Goal: Task Accomplishment & Management: Complete application form

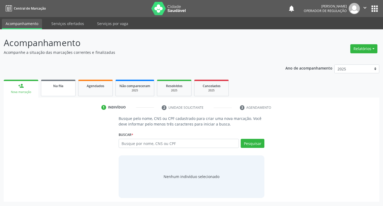
click at [58, 93] on link "Na fila" at bounding box center [58, 88] width 35 height 17
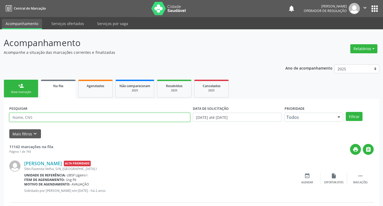
click at [84, 116] on input "text" at bounding box center [99, 117] width 181 height 9
click at [84, 116] on input "text" at bounding box center [98, 117] width 179 height 9
type input "706404675478883"
click at [342, 112] on button "Filtrar" at bounding box center [350, 116] width 17 height 9
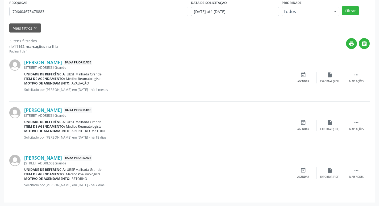
scroll to position [106, 0]
click at [302, 168] on icon "event_available" at bounding box center [304, 170] width 6 height 6
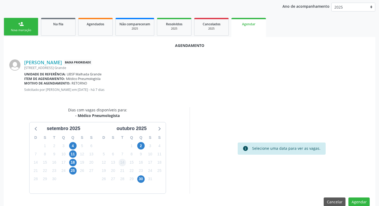
scroll to position [71, 0]
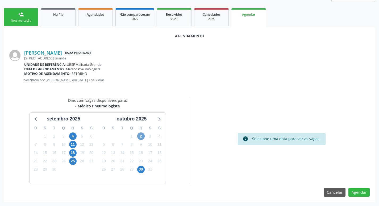
click at [143, 135] on span "2" at bounding box center [140, 135] width 7 height 7
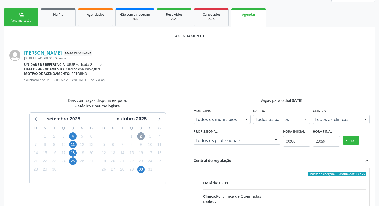
scroll to position [148, 0]
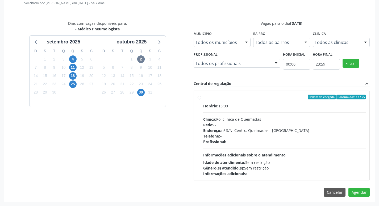
click at [281, 101] on label "Ordem de chegada Consumidos: 17 / 25 Horário: 13:00 Clínica: Policlinica de Que…" at bounding box center [284, 136] width 163 height 82
click at [202, 99] on input "Ordem de chegada Consumidos: 17 / 25 Horário: 13:00 Clínica: Policlinica de Que…" at bounding box center [200, 97] width 4 height 5
radio input "true"
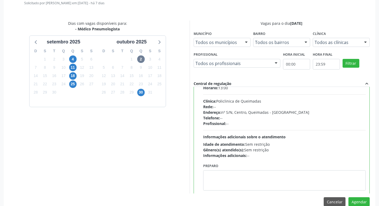
scroll to position [26, 0]
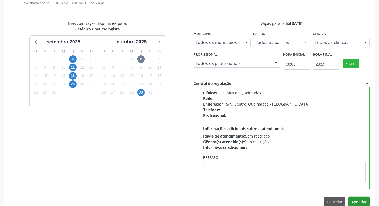
click at [355, 198] on button "Agendar" at bounding box center [359, 201] width 21 height 9
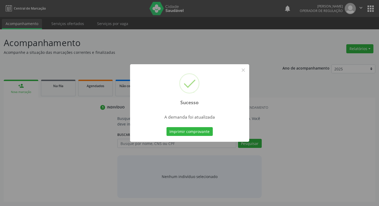
scroll to position [0, 0]
click at [184, 128] on button "Imprimir comprovante" at bounding box center [192, 131] width 46 height 9
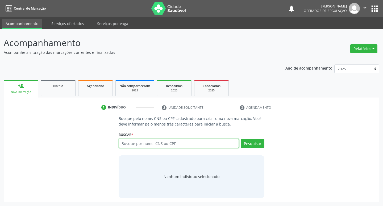
click at [201, 147] on input "text" at bounding box center [179, 143] width 121 height 9
type input "702500360137330"
click at [162, 140] on input "702500360137330" at bounding box center [179, 143] width 121 height 9
click at [59, 87] on span "Na fila" at bounding box center [58, 86] width 10 height 5
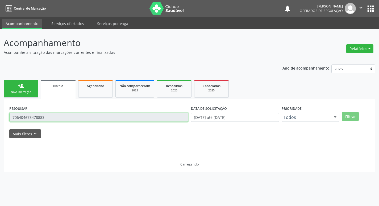
click at [87, 117] on input "706404675478883" at bounding box center [98, 117] width 179 height 9
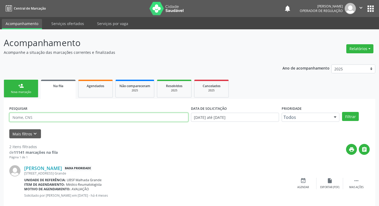
paste input "702500360137330"
type input "702500360137330"
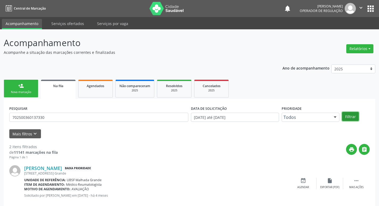
click at [355, 115] on button "Filtrar" at bounding box center [350, 116] width 17 height 9
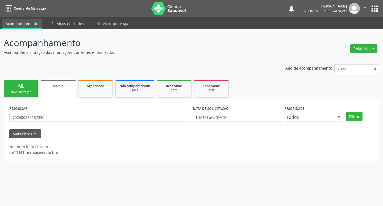
click at [356, 112] on div "PESQUISAR 702500360137330 DATA DE SOLICITAÇÃO [DATE] até [DATE] Prioridade Todo…" at bounding box center [191, 114] width 367 height 21
click at [359, 116] on button "Filtrar" at bounding box center [354, 116] width 17 height 9
click at [15, 78] on ul "person_add Nova marcação Na fila Agendados Não compareceram 2025 Resolvidos 202…" at bounding box center [192, 88] width 376 height 20
click at [16, 82] on link "person_add Nova marcação" at bounding box center [21, 89] width 35 height 18
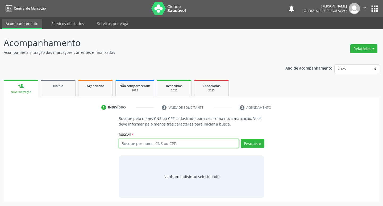
click at [159, 144] on input "text" at bounding box center [179, 143] width 121 height 9
paste input "702500360137330"
type input "702500360137330"
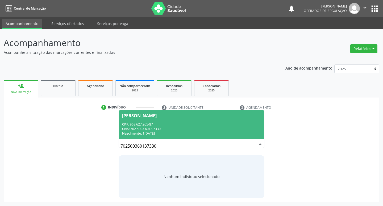
click at [200, 133] on div "Nascimento: [DATE]" at bounding box center [191, 133] width 139 height 5
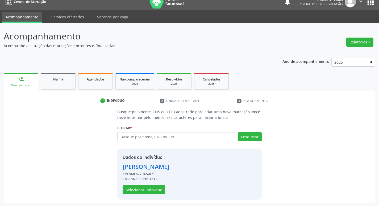
scroll to position [8, 0]
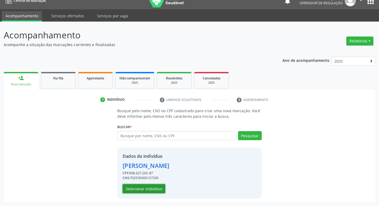
click at [162, 186] on button "Selecionar indivíduo" at bounding box center [144, 188] width 43 height 9
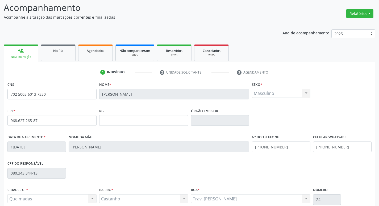
scroll to position [83, 0]
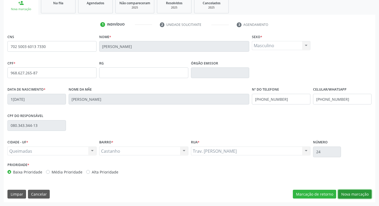
click at [347, 195] on button "Nova marcação" at bounding box center [355, 194] width 34 height 9
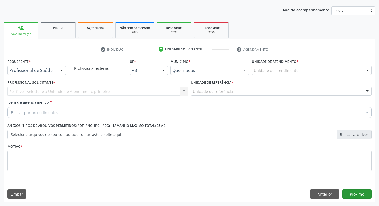
scroll to position [58, 0]
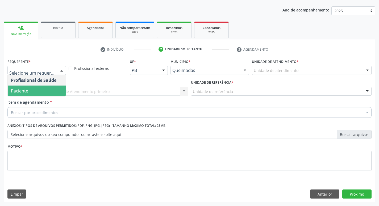
click at [24, 93] on span "Paciente" at bounding box center [19, 91] width 17 height 6
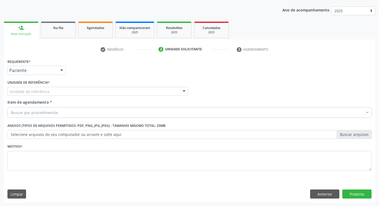
click at [26, 87] on div "Unidade de referência" at bounding box center [97, 91] width 181 height 9
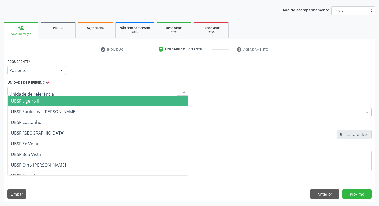
click at [26, 91] on input "text" at bounding box center [93, 94] width 168 height 11
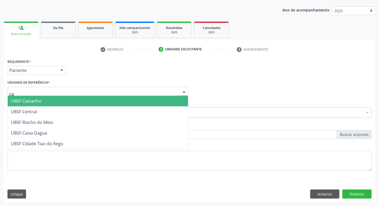
type input "cas"
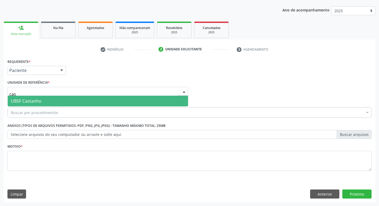
click at [26, 105] on span "UBSF Castanho" at bounding box center [98, 101] width 180 height 11
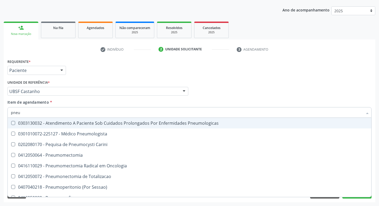
type input "pneum"
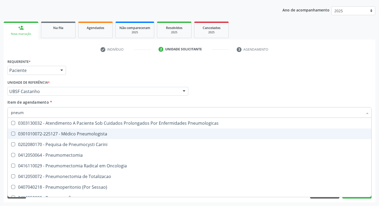
click at [30, 132] on div "0301010072-225127 - Médico Pneumologista" at bounding box center [190, 134] width 358 height 4
checkbox Pneumologista "true"
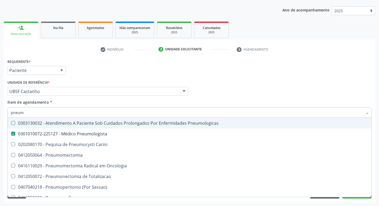
click at [126, 69] on div "Requerente * Paciente Profissional de Saúde Paciente Nenhum resultado encontrad…" at bounding box center [189, 68] width 367 height 21
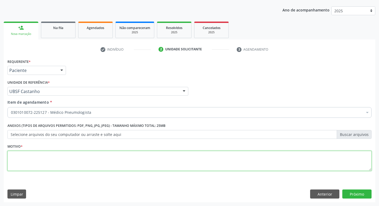
click at [46, 158] on textarea at bounding box center [189, 161] width 364 height 20
type textarea "retorno"
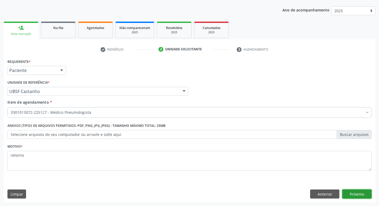
click at [367, 191] on button "Próximo" at bounding box center [357, 193] width 29 height 9
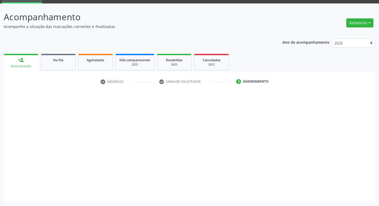
scroll to position [26, 0]
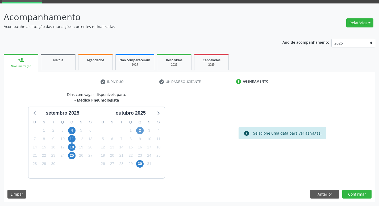
click at [140, 127] on div "2" at bounding box center [139, 130] width 7 height 8
click at [141, 128] on span "2" at bounding box center [139, 130] width 7 height 7
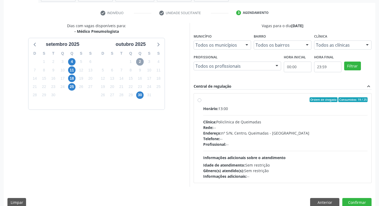
scroll to position [103, 0]
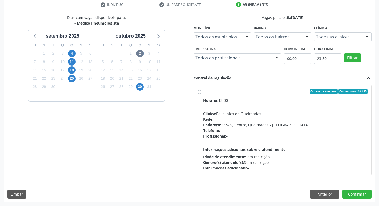
click at [276, 97] on label "Ordem de chegada Consumidos: 19 / 25 Horário: 13:00 Clínica: Policlinica de Que…" at bounding box center [285, 130] width 165 height 82
click at [202, 94] on input "Ordem de chegada Consumidos: 19 / 25 Horário: 13:00 Clínica: Policlinica de Que…" at bounding box center [200, 91] width 4 height 5
radio input "true"
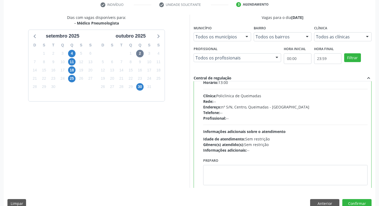
scroll to position [26, 0]
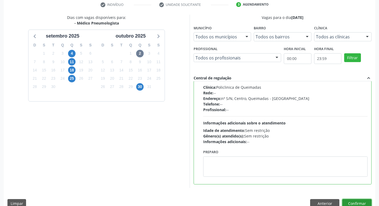
click at [352, 199] on button "Confirmar" at bounding box center [357, 203] width 29 height 9
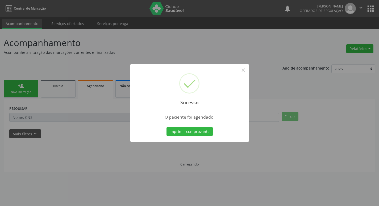
scroll to position [0, 0]
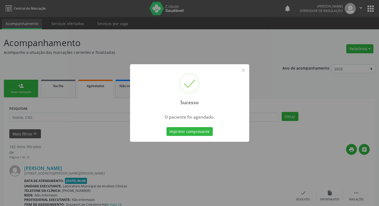
click at [187, 126] on div "Imprimir comprovante Cancel" at bounding box center [189, 131] width 49 height 11
click at [188, 133] on button "Imprimir comprovante" at bounding box center [190, 131] width 46 height 9
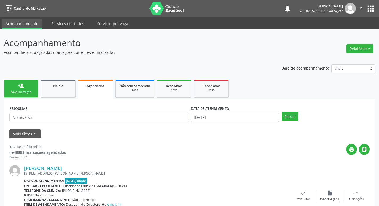
click at [54, 85] on span "Na fila" at bounding box center [58, 86] width 10 height 5
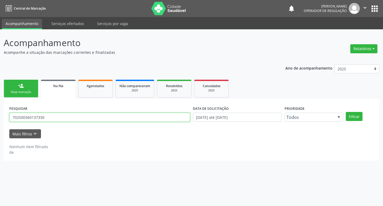
drag, startPoint x: 54, startPoint y: 114, endPoint x: 56, endPoint y: 120, distance: 6.1
click at [55, 117] on input "702500360137330" at bounding box center [99, 117] width 181 height 9
click at [56, 120] on input "702500360137330" at bounding box center [99, 117] width 181 height 9
type input "7"
type input "705502454003210"
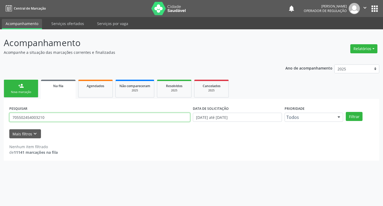
click at [346, 112] on button "Filtrar" at bounding box center [354, 116] width 17 height 9
click at [75, 121] on input "705502454003210" at bounding box center [99, 117] width 181 height 9
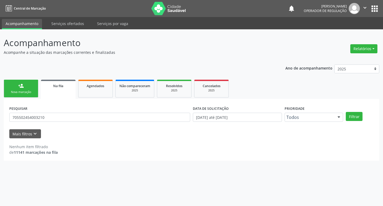
click at [32, 87] on link "person_add Nova marcação" at bounding box center [21, 89] width 35 height 18
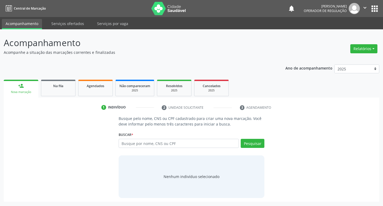
click at [171, 135] on div "Buscar * Busque por nome, CNS ou CPF Nenhum resultado encontrado para: " " Digi…" at bounding box center [192, 140] width 146 height 21
click at [170, 146] on input "text" at bounding box center [179, 143] width 121 height 9
paste input "705502454003210"
type input "705502454003210"
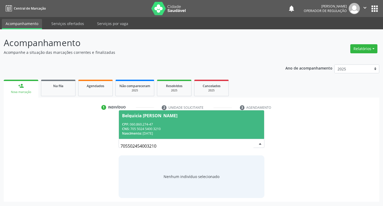
click at [141, 118] on span "Belquicia [PERSON_NAME] CPF: 060.860.274-47 CNS: 705 5024 5400 3210 Nascimento:…" at bounding box center [192, 124] width 146 height 28
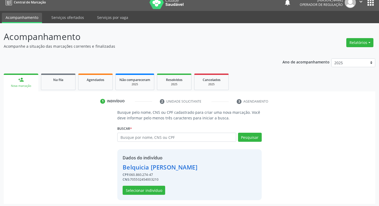
scroll to position [8, 0]
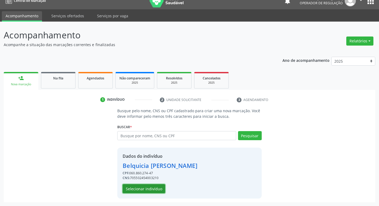
click at [143, 190] on button "Selecionar indivíduo" at bounding box center [144, 188] width 43 height 9
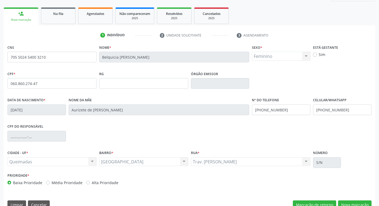
scroll to position [83, 0]
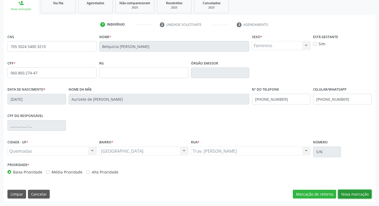
click at [351, 194] on button "Nova marcação" at bounding box center [355, 194] width 34 height 9
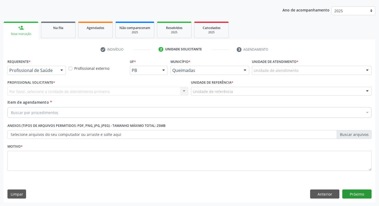
scroll to position [58, 0]
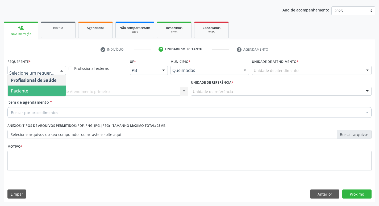
click at [36, 94] on span "Paciente" at bounding box center [37, 90] width 58 height 11
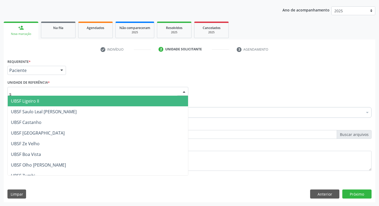
type input "sa"
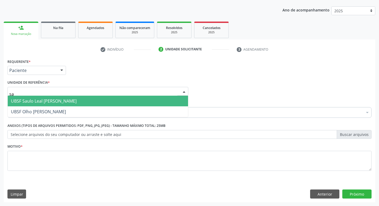
click at [38, 99] on span "UBSF Saulo Leal [PERSON_NAME]" at bounding box center [44, 101] width 66 height 6
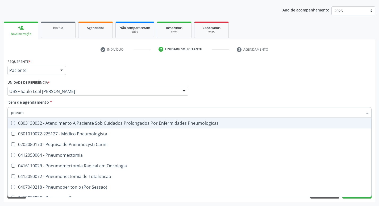
type input "pneumo"
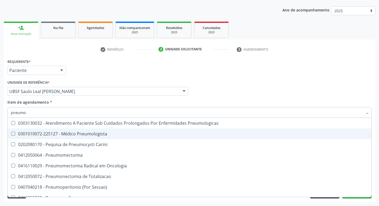
click at [39, 138] on span "0301010072-225127 - Médico Pneumologista" at bounding box center [190, 133] width 364 height 11
checkbox Pneumologista "true"
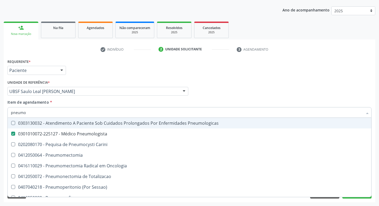
click at [107, 73] on div "Requerente * Paciente Profissional de Saúde Paciente Nenhum resultado encontrad…" at bounding box center [189, 68] width 367 height 21
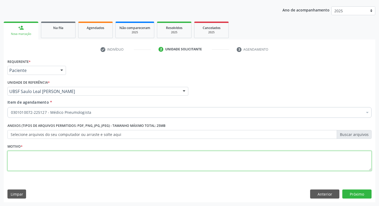
click at [30, 163] on textarea at bounding box center [189, 161] width 364 height 20
type textarea "retorno"
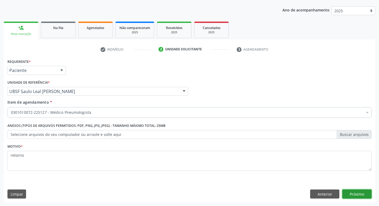
click at [345, 192] on button "Próximo" at bounding box center [357, 193] width 29 height 9
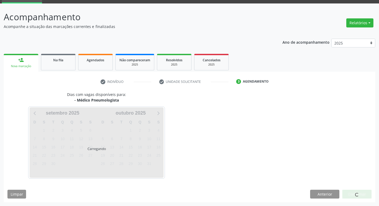
scroll to position [26, 0]
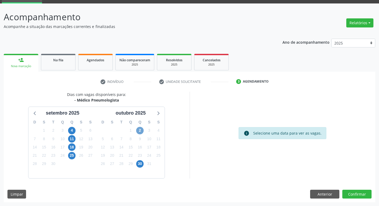
click at [143, 129] on span "2" at bounding box center [139, 130] width 7 height 7
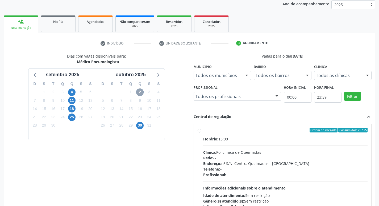
scroll to position [103, 0]
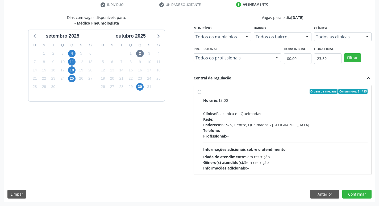
drag, startPoint x: 301, startPoint y: 105, endPoint x: 338, endPoint y: 132, distance: 46.3
click at [301, 104] on div "Horário: 13:00 Clínica: Policlinica de Queimadas Rede: -- Endereço: nº S/N, Cen…" at bounding box center [285, 133] width 165 height 73
click at [202, 94] on input "Ordem de chegada Consumidos: 21 / 25 Horário: 13:00 Clínica: Policlinica de Que…" at bounding box center [200, 91] width 4 height 5
radio input "true"
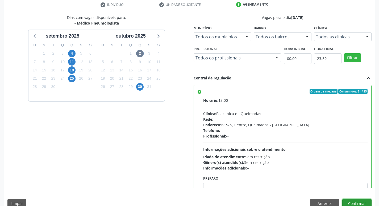
click at [363, 200] on button "Confirmar" at bounding box center [357, 203] width 29 height 9
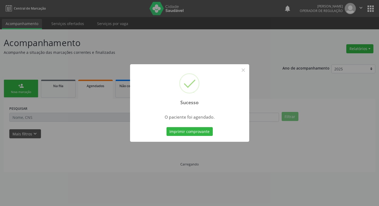
scroll to position [0, 0]
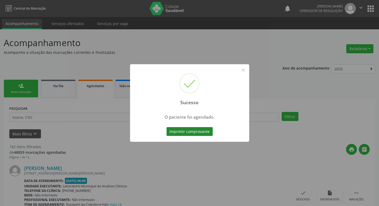
click at [186, 129] on button "Imprimir comprovante" at bounding box center [190, 131] width 46 height 9
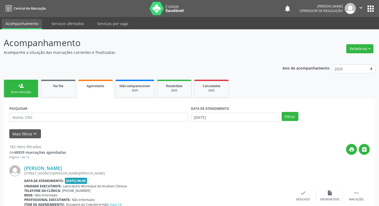
click at [25, 92] on div "Nova marcação" at bounding box center [21, 92] width 27 height 4
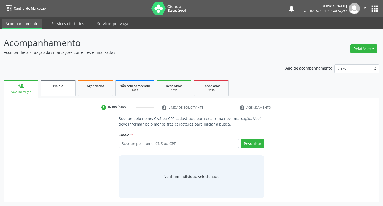
click at [62, 83] on link "Na fila" at bounding box center [58, 88] width 35 height 17
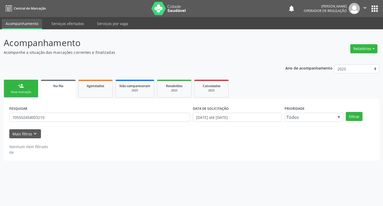
drag, startPoint x: 95, startPoint y: 122, endPoint x: 94, endPoint y: 117, distance: 5.1
click at [94, 122] on div "PESQUISAR 705502454003210" at bounding box center [100, 114] width 184 height 21
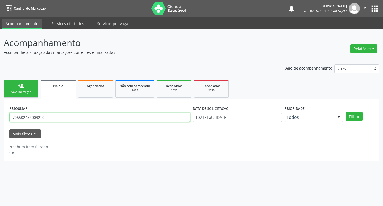
click at [95, 116] on input "705502454003210" at bounding box center [99, 117] width 181 height 9
type input "706406191344988"
click at [346, 112] on button "Filtrar" at bounding box center [354, 116] width 17 height 9
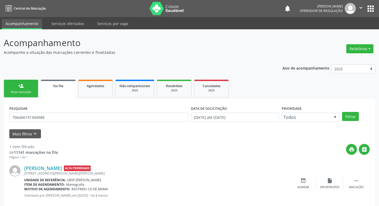
scroll to position [10, 0]
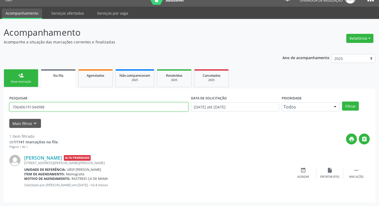
click at [50, 109] on input "706406191344988" at bounding box center [98, 106] width 179 height 9
click at [32, 81] on div "Nova marcação" at bounding box center [21, 82] width 27 height 4
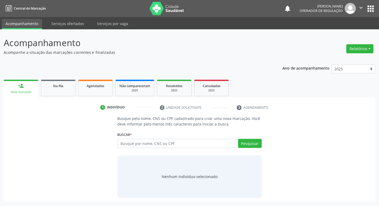
scroll to position [0, 0]
click at [166, 145] on input "text" at bounding box center [179, 143] width 121 height 9
paste input "706406191344988"
type input "706406191344988"
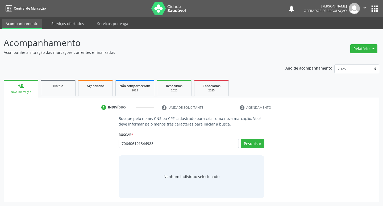
click at [259, 148] on div "Pesquisar" at bounding box center [252, 145] width 26 height 13
click at [259, 145] on button "Pesquisar" at bounding box center [253, 143] width 24 height 9
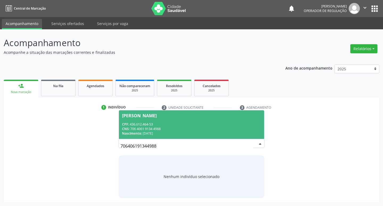
click at [242, 118] on span "[PERSON_NAME] CPF: 436.612.464-53 CNS: 706 4061 9134 4988 Nascimento: [DATE]" at bounding box center [192, 124] width 146 height 28
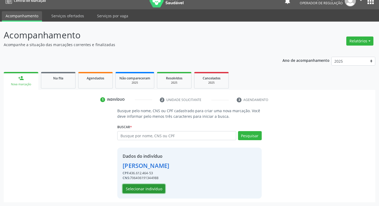
click at [135, 191] on button "Selecionar indivíduo" at bounding box center [144, 188] width 43 height 9
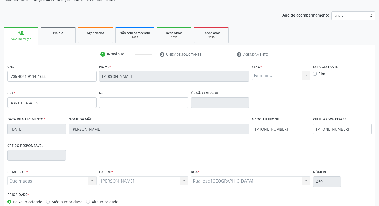
scroll to position [83, 0]
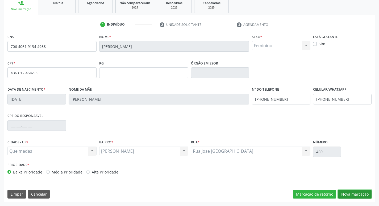
click at [358, 194] on button "Nova marcação" at bounding box center [355, 194] width 34 height 9
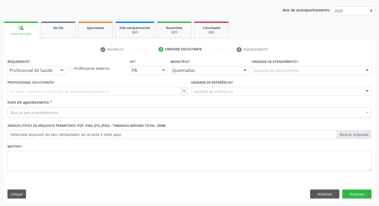
scroll to position [58, 0]
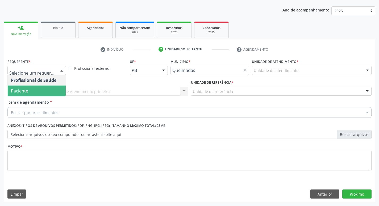
click at [28, 93] on span "Paciente" at bounding box center [37, 90] width 58 height 11
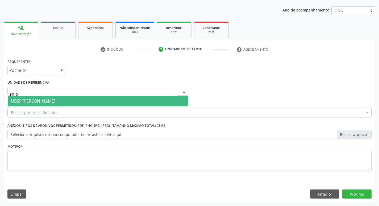
type input "aniba"
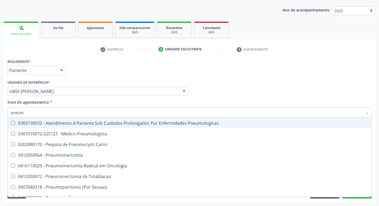
type input "pneumo"
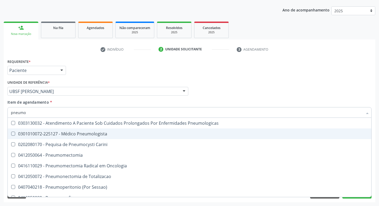
click at [31, 134] on div "0301010072-225127 - Médico Pneumologista" at bounding box center [190, 134] width 358 height 4
checkbox Pneumologista "true"
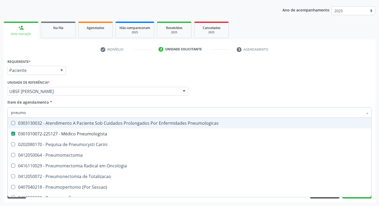
click at [124, 72] on div "Requerente * Paciente Profissional de Saúde Paciente Nenhum resultado encontrad…" at bounding box center [189, 68] width 367 height 21
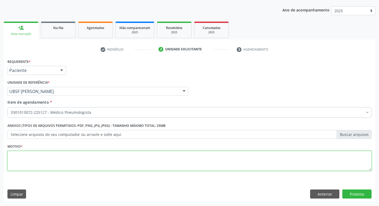
click at [46, 165] on textarea at bounding box center [189, 161] width 364 height 20
type textarea "retorno."
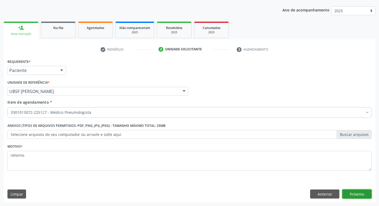
click at [359, 194] on button "Próximo" at bounding box center [357, 193] width 29 height 9
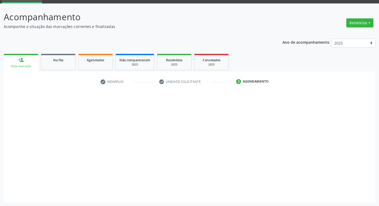
scroll to position [26, 0]
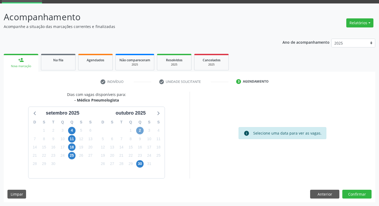
click at [141, 129] on span "2" at bounding box center [139, 130] width 7 height 7
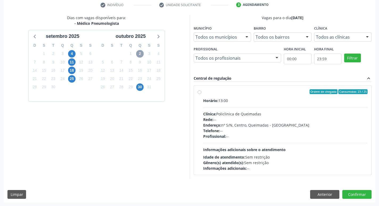
scroll to position [103, 0]
click at [305, 94] on label "Ordem de chegada Consumidos: 23 / 25 Horário: 13:00 Clínica: Policlinica de Que…" at bounding box center [285, 130] width 165 height 82
click at [202, 94] on input "Ordem de chegada Consumidos: 23 / 25 Horário: 13:00 Clínica: Policlinica de Que…" at bounding box center [200, 91] width 4 height 5
radio input "true"
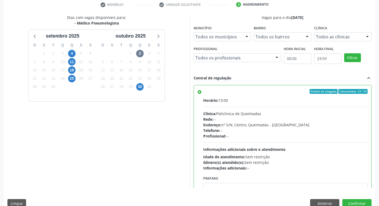
click at [358, 198] on div "Dias com vagas disponíveis para: - Médico Pneumologista [DATE] D S T Q Q S S 31…" at bounding box center [190, 113] width 372 height 197
click at [358, 201] on button "Confirmar" at bounding box center [357, 203] width 29 height 9
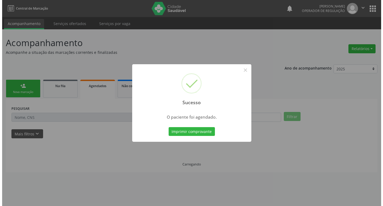
scroll to position [0, 0]
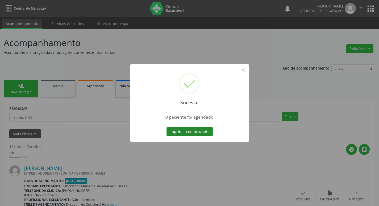
click at [199, 134] on button "Imprimir comprovante" at bounding box center [190, 131] width 46 height 9
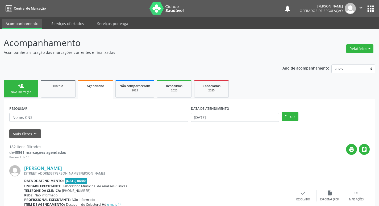
click at [29, 89] on link "person_add Nova marcação" at bounding box center [21, 89] width 35 height 18
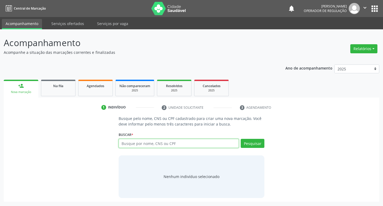
click at [145, 146] on input "text" at bounding box center [179, 143] width 121 height 9
type input "700"
click at [380, 7] on nav "Central de Marcação notifications [PERSON_NAME] Operador de regulação  Configu…" at bounding box center [191, 8] width 383 height 17
click at [378, 7] on button "apps" at bounding box center [374, 8] width 9 height 9
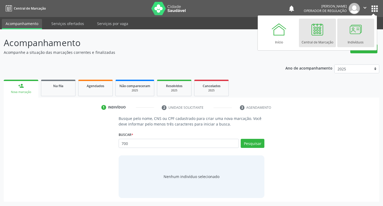
click at [360, 27] on div at bounding box center [356, 29] width 16 height 16
click at [359, 36] on div at bounding box center [356, 29] width 16 height 16
